Goal: Information Seeking & Learning: Learn about a topic

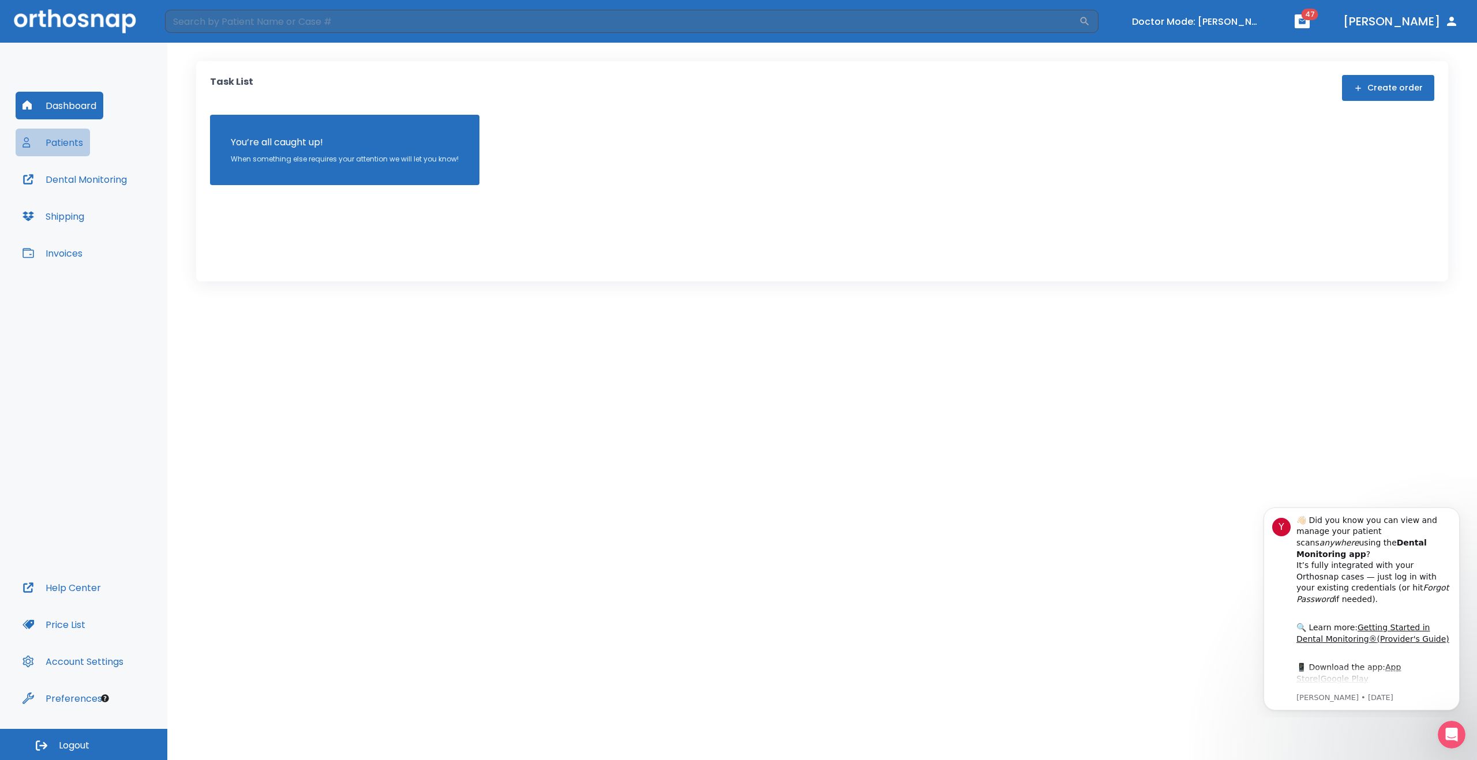
click at [76, 144] on button "Patients" at bounding box center [53, 143] width 74 height 28
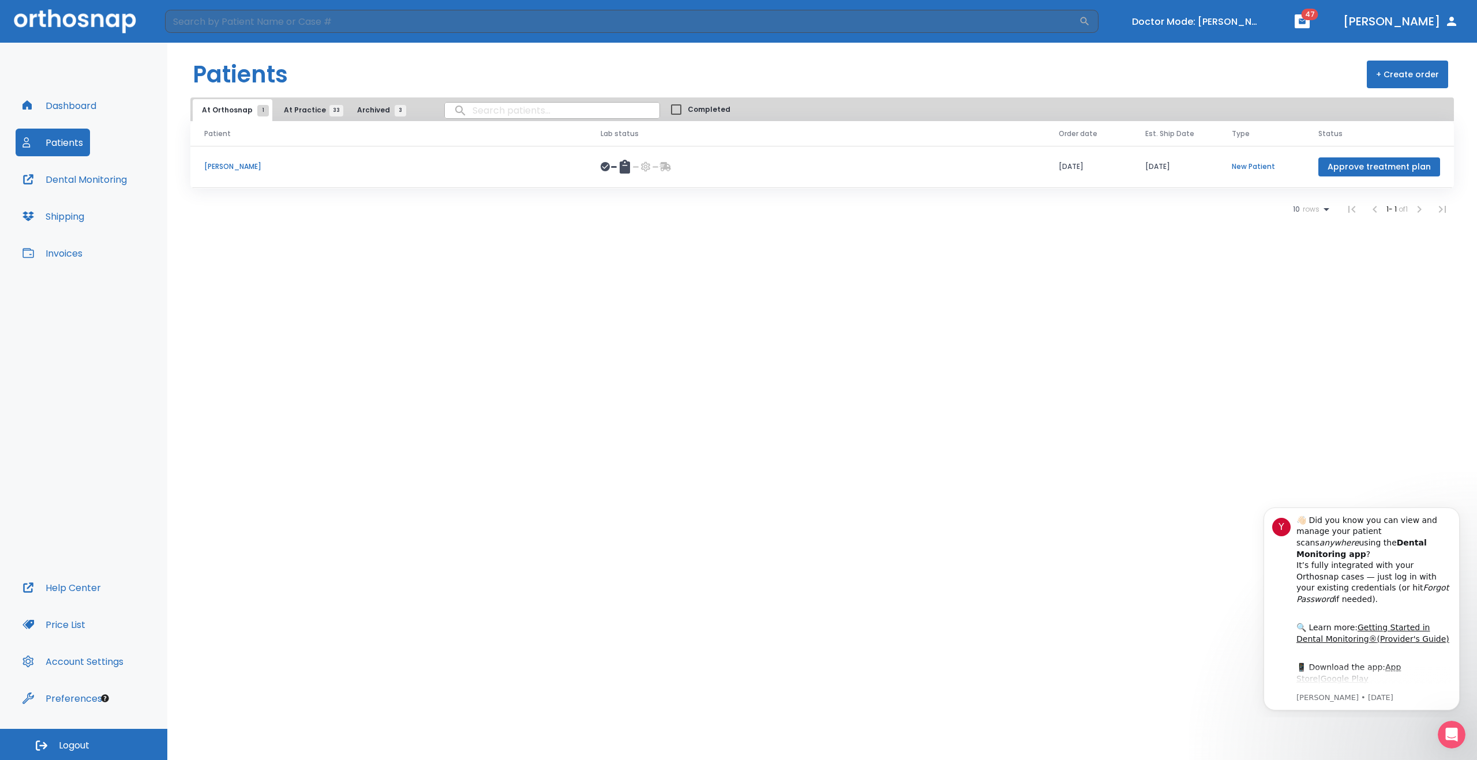
click at [470, 111] on input "search" at bounding box center [552, 110] width 215 height 22
paste input "Quinones"
type input "Quinones"
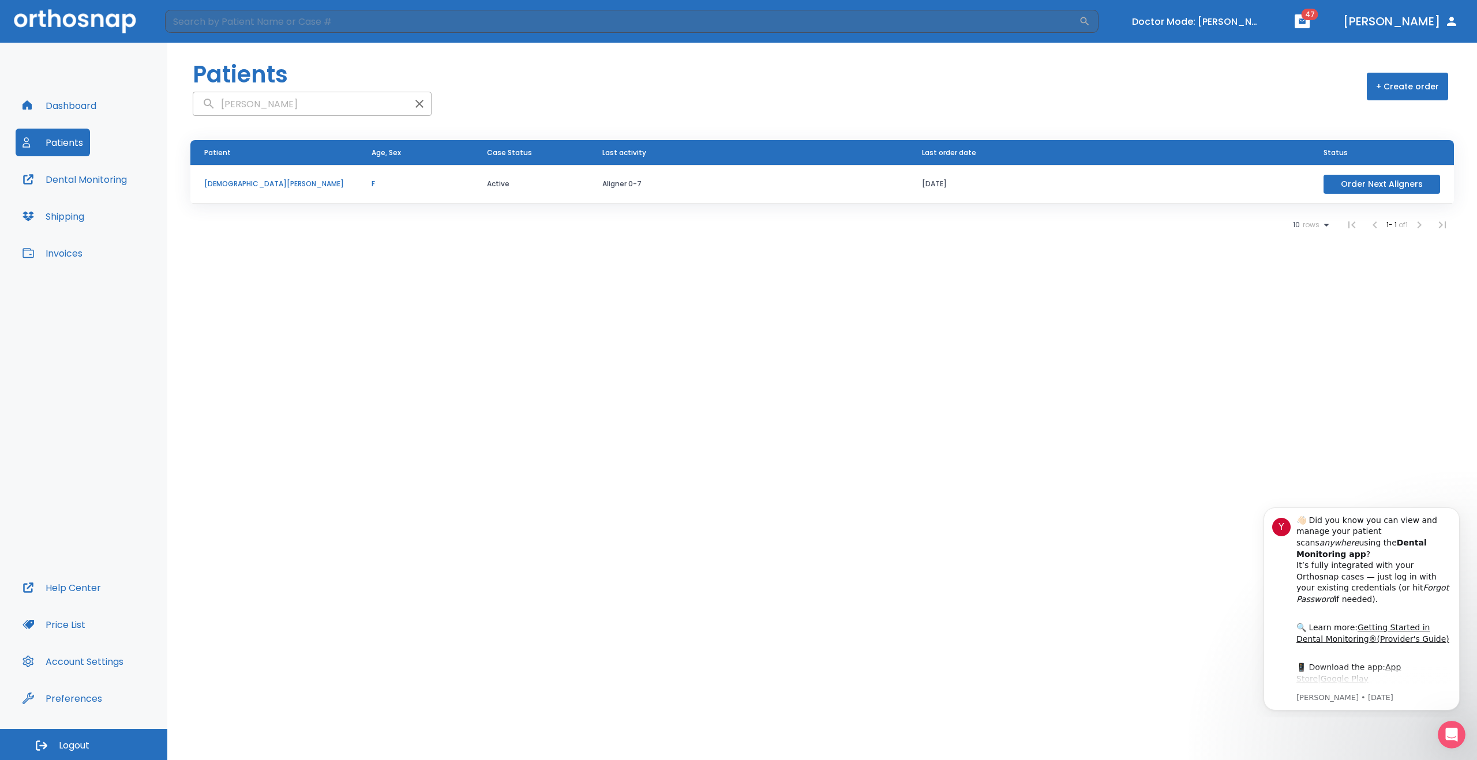
click at [261, 185] on p "Christian Quinones" at bounding box center [274, 184] width 140 height 10
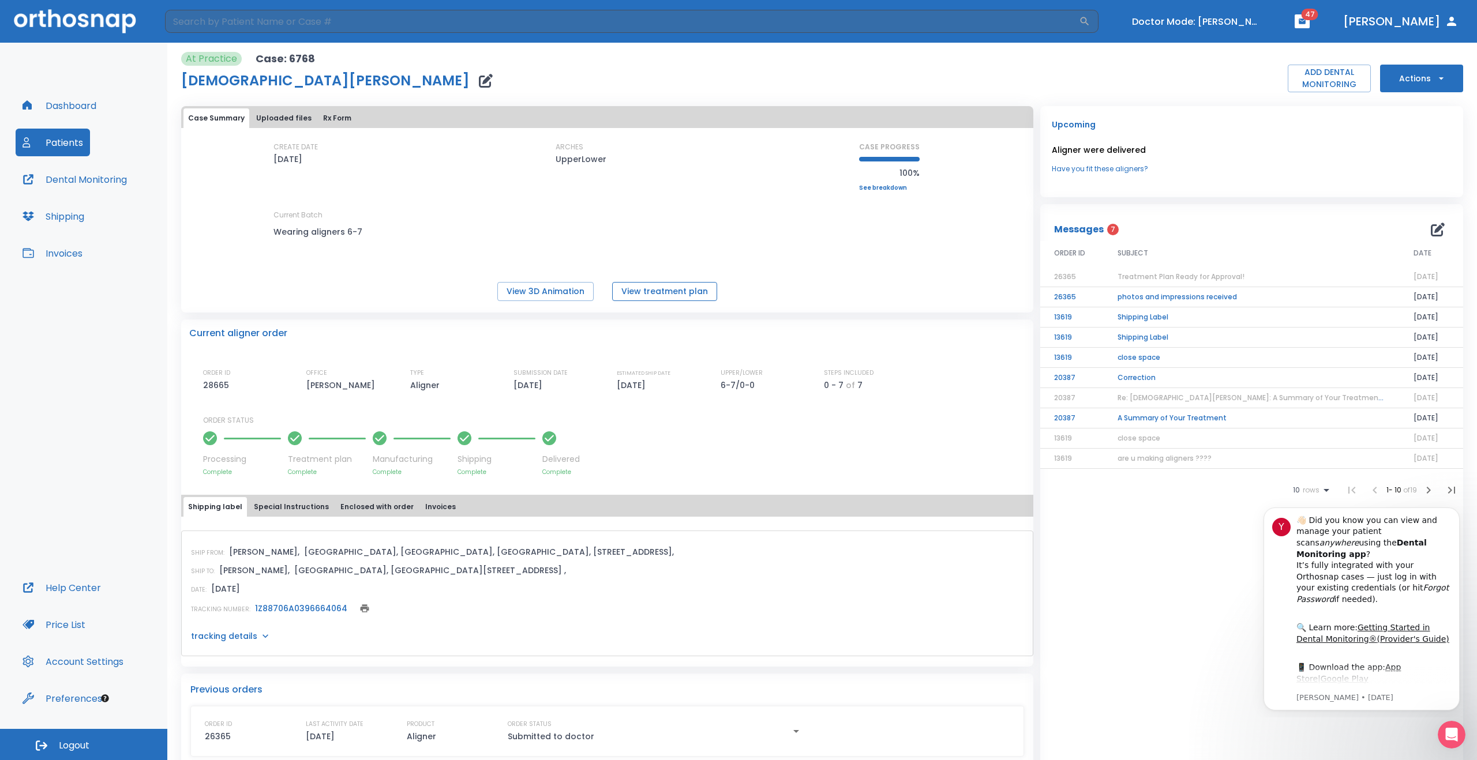
click at [639, 288] on button "View treatment plan" at bounding box center [664, 291] width 105 height 19
click at [1233, 100] on div "Upcoming Aligner were delivered Have you fit these aligners? Messages 7 ORDER I…" at bounding box center [1248, 545] width 430 height 893
click at [1448, 24] on icon "button" at bounding box center [1451, 21] width 9 height 9
click at [1409, 20] on button "[PERSON_NAME]" at bounding box center [1400, 21] width 125 height 21
click at [1253, 21] on button "Turn off Doctor mode" at bounding box center [1196, 21] width 138 height 19
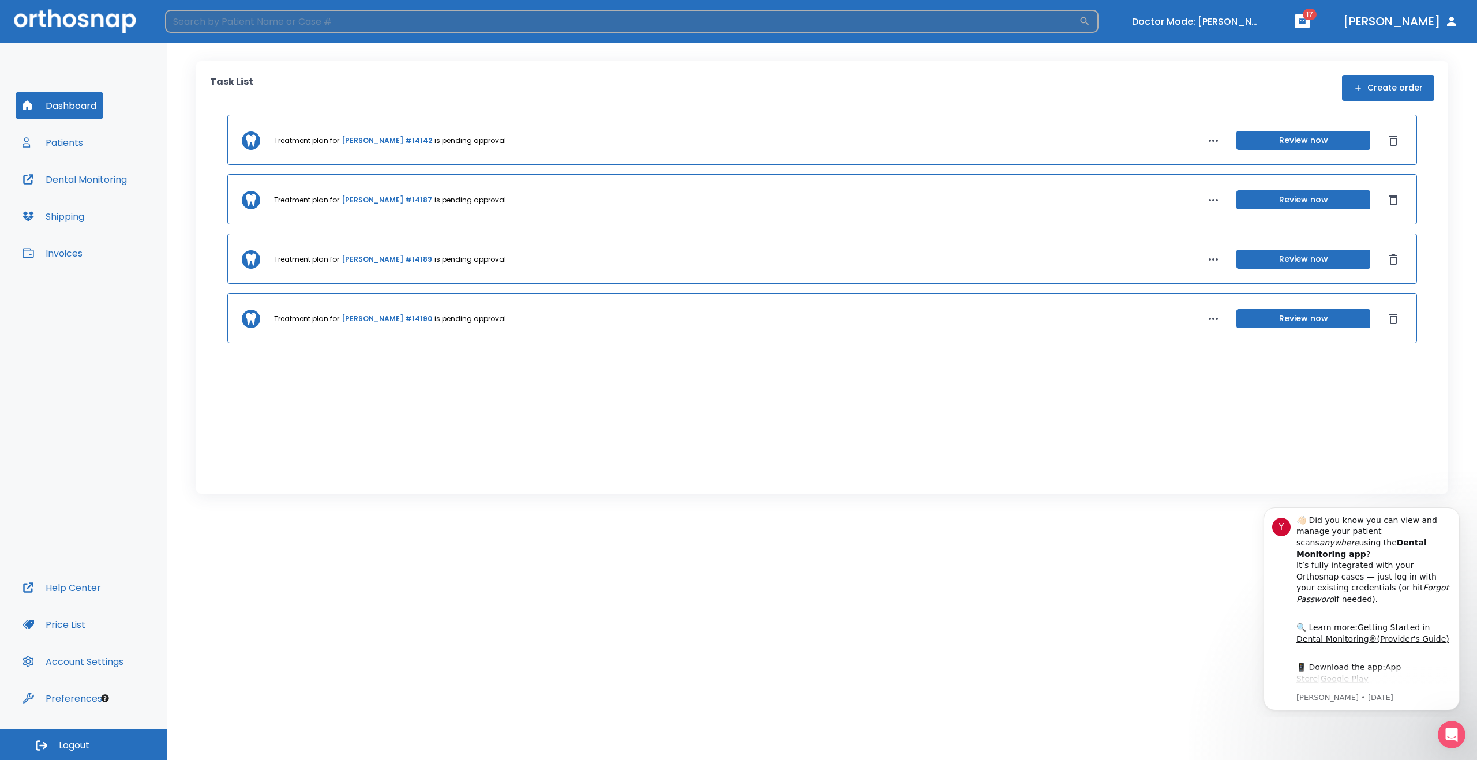
click at [392, 24] on input "search" at bounding box center [622, 21] width 914 height 23
paste input "Havens"
type input "Havens"
click at [225, 104] on h6 "Patients" at bounding box center [212, 100] width 47 height 18
click at [230, 133] on h6 "Haley Havens (Processing in lab)" at bounding box center [639, 140] width 895 height 16
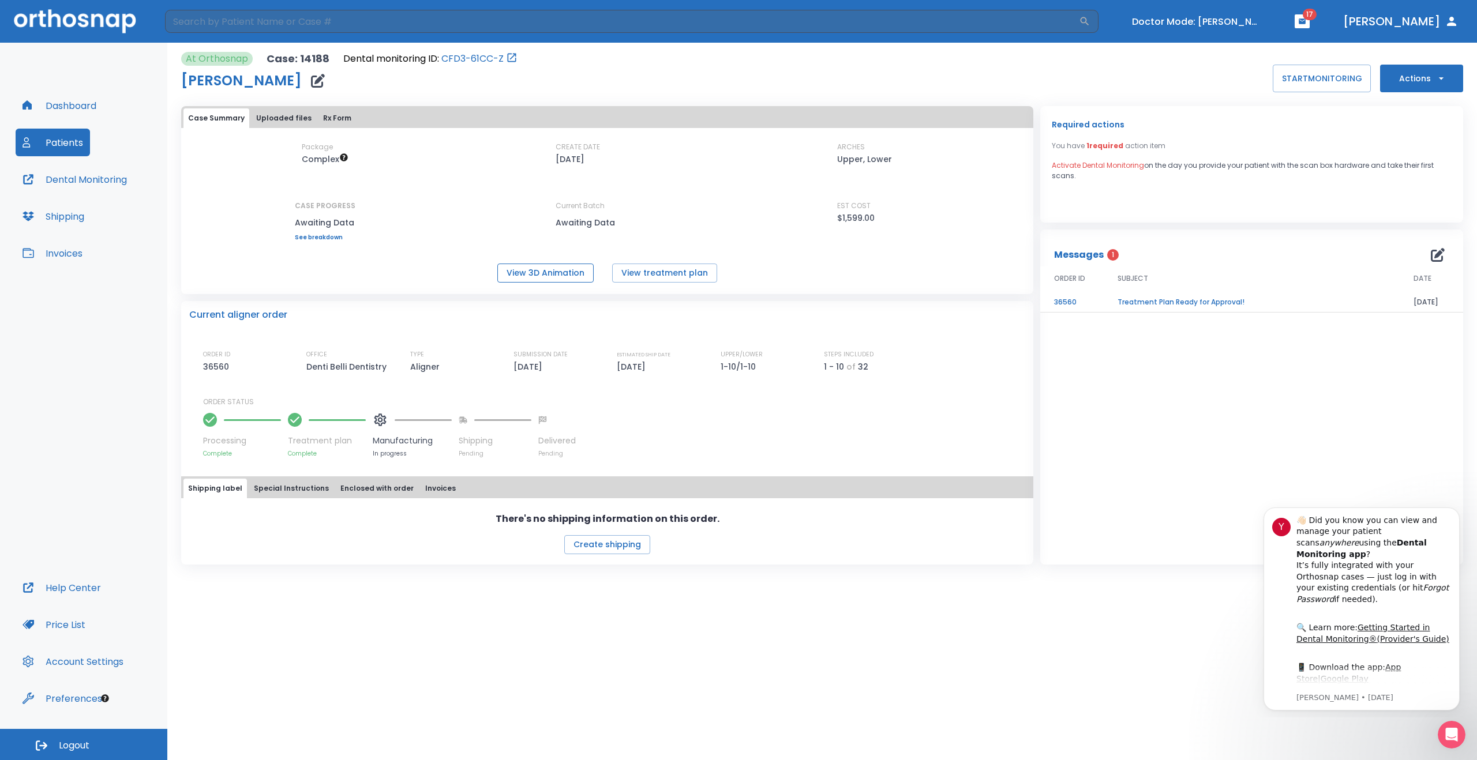
click at [565, 269] on button "View 3D Animation" at bounding box center [545, 273] width 96 height 19
click at [661, 275] on button "View treatment plan" at bounding box center [664, 273] width 105 height 19
click at [544, 272] on button "View 3D Animation" at bounding box center [545, 273] width 96 height 19
click at [1204, 24] on button "Turn off Doctor mode" at bounding box center [1196, 21] width 138 height 19
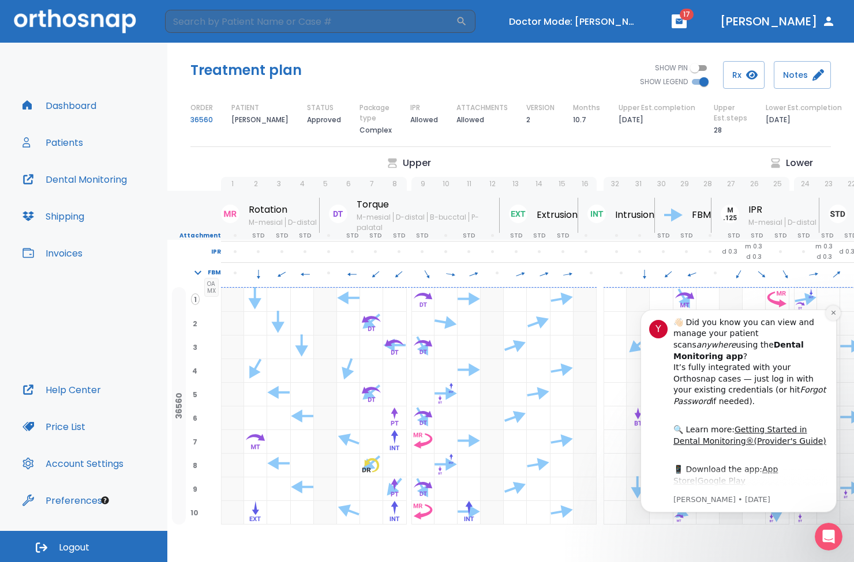
click at [834, 316] on icon "Dismiss notification" at bounding box center [833, 313] width 6 height 6
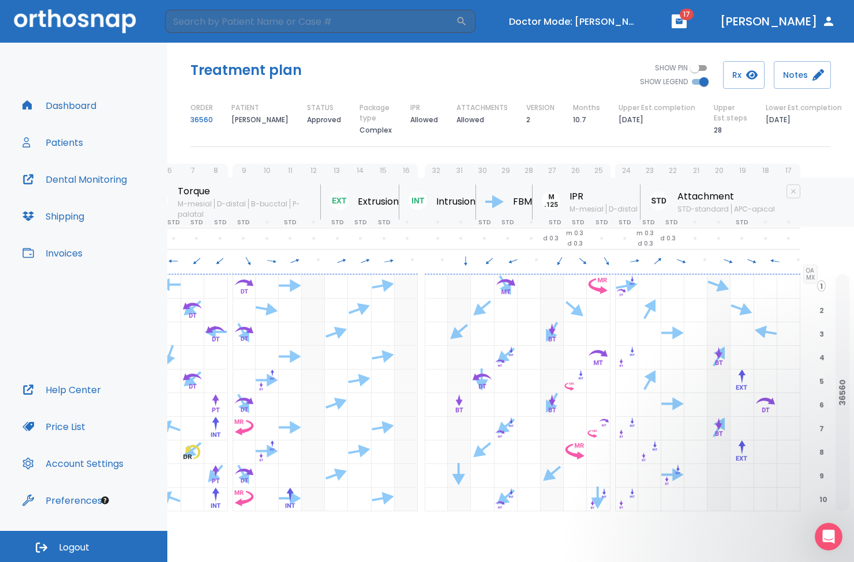
scroll to position [0, 186]
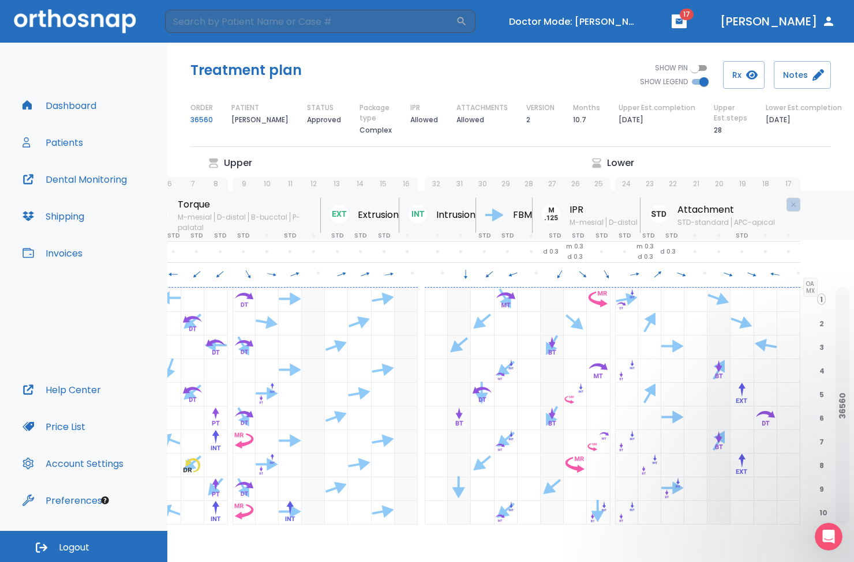
click at [791, 203] on icon "button" at bounding box center [793, 204] width 5 height 5
checkbox input "false"
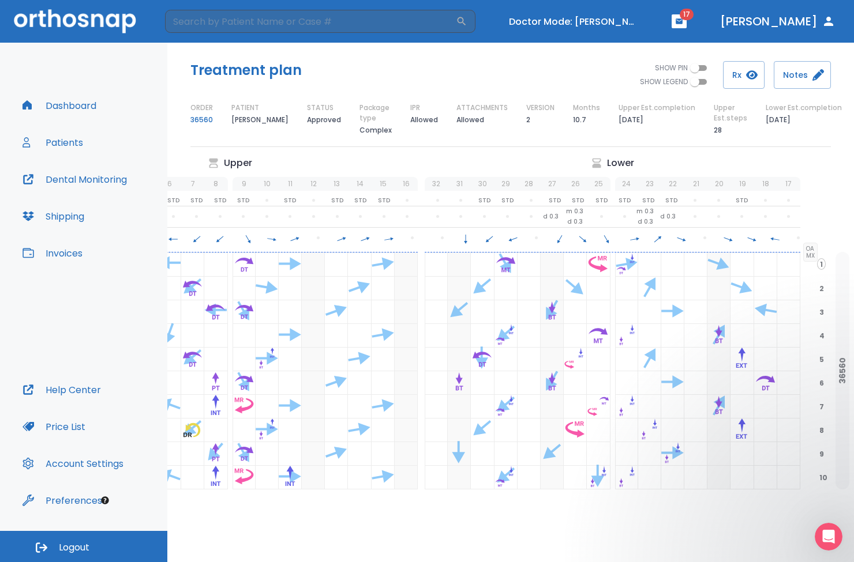
scroll to position [0, 179]
